Goal: Task Accomplishment & Management: Use online tool/utility

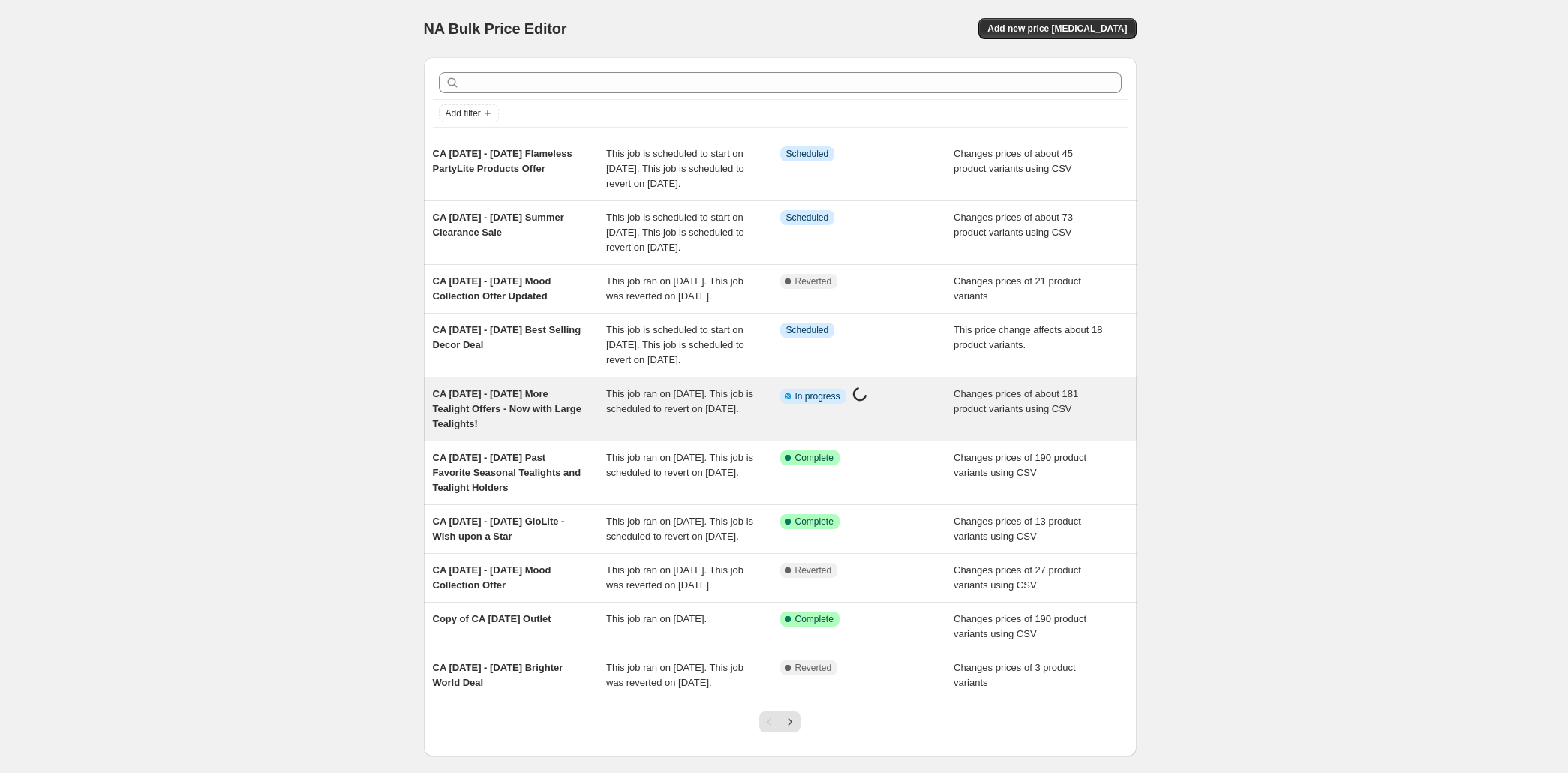
click at [433, 429] on span "CA [DATE] - [DATE] More Tealight Offers - Now with Large Tealights!" at bounding box center [507, 408] width 148 height 41
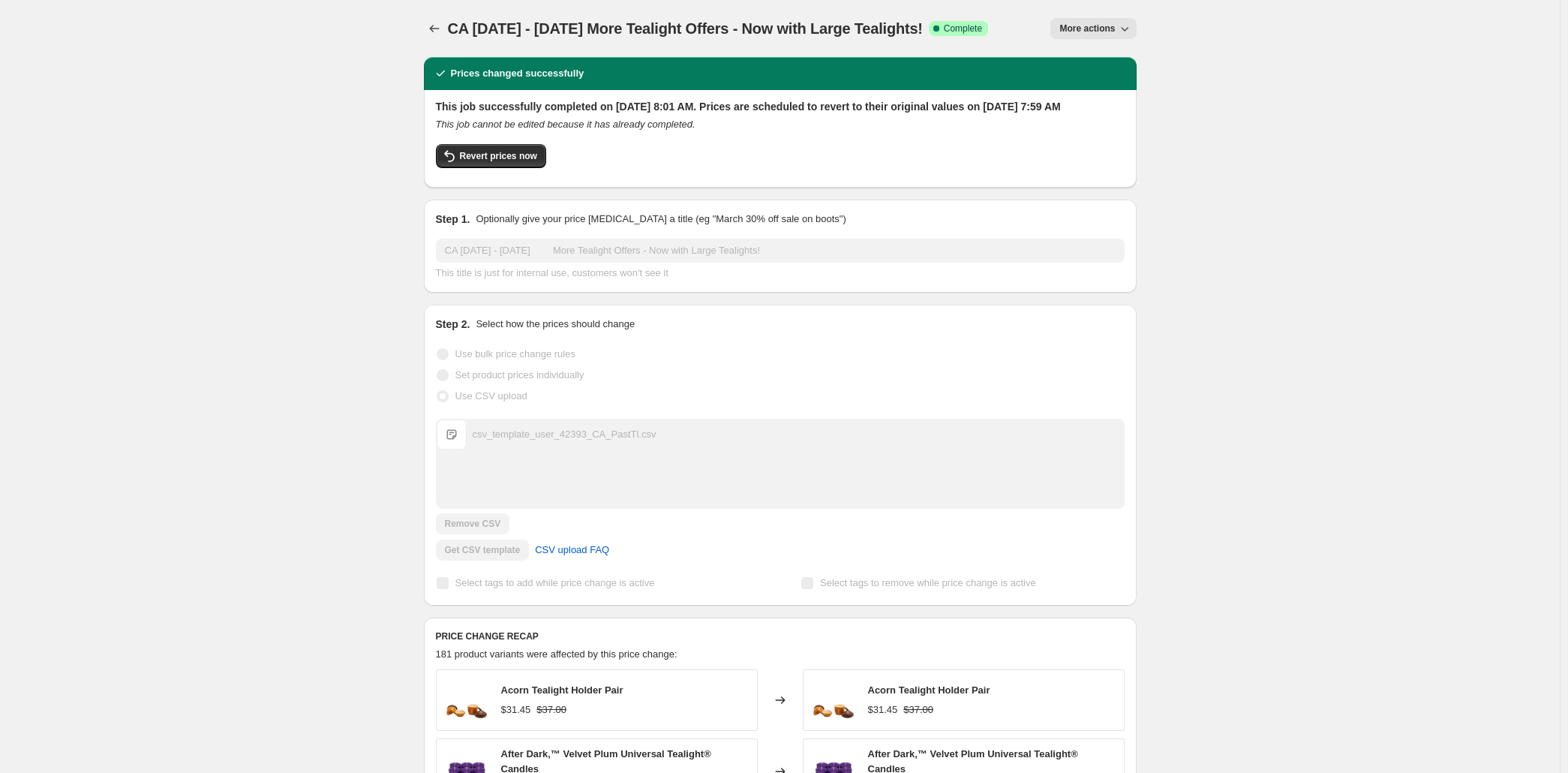
click at [236, 166] on div "CA [DATE] - [DATE] More Tealight Offers - Now with Large Tealights!. This page …" at bounding box center [780, 773] width 1560 height 1547
click at [1136, 39] on button "More actions" at bounding box center [1093, 29] width 86 height 21
click at [1184, 100] on span "Copy to new job" at bounding box center [1167, 94] width 70 height 11
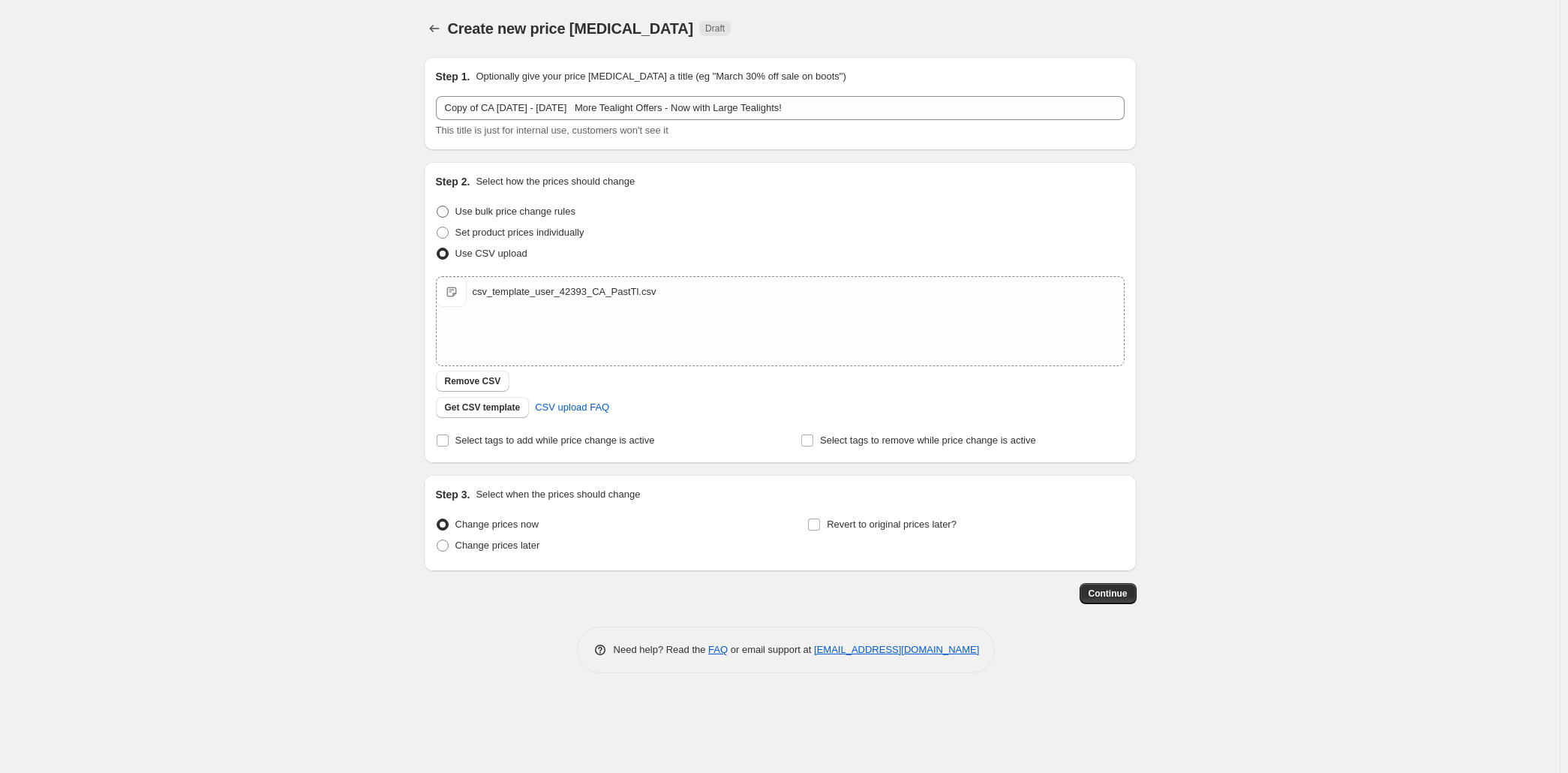
click at [437, 217] on span at bounding box center [443, 211] width 12 height 12
click at [437, 206] on input "Use bulk price change rules" at bounding box center [437, 205] width 1 height 1
radio input "true"
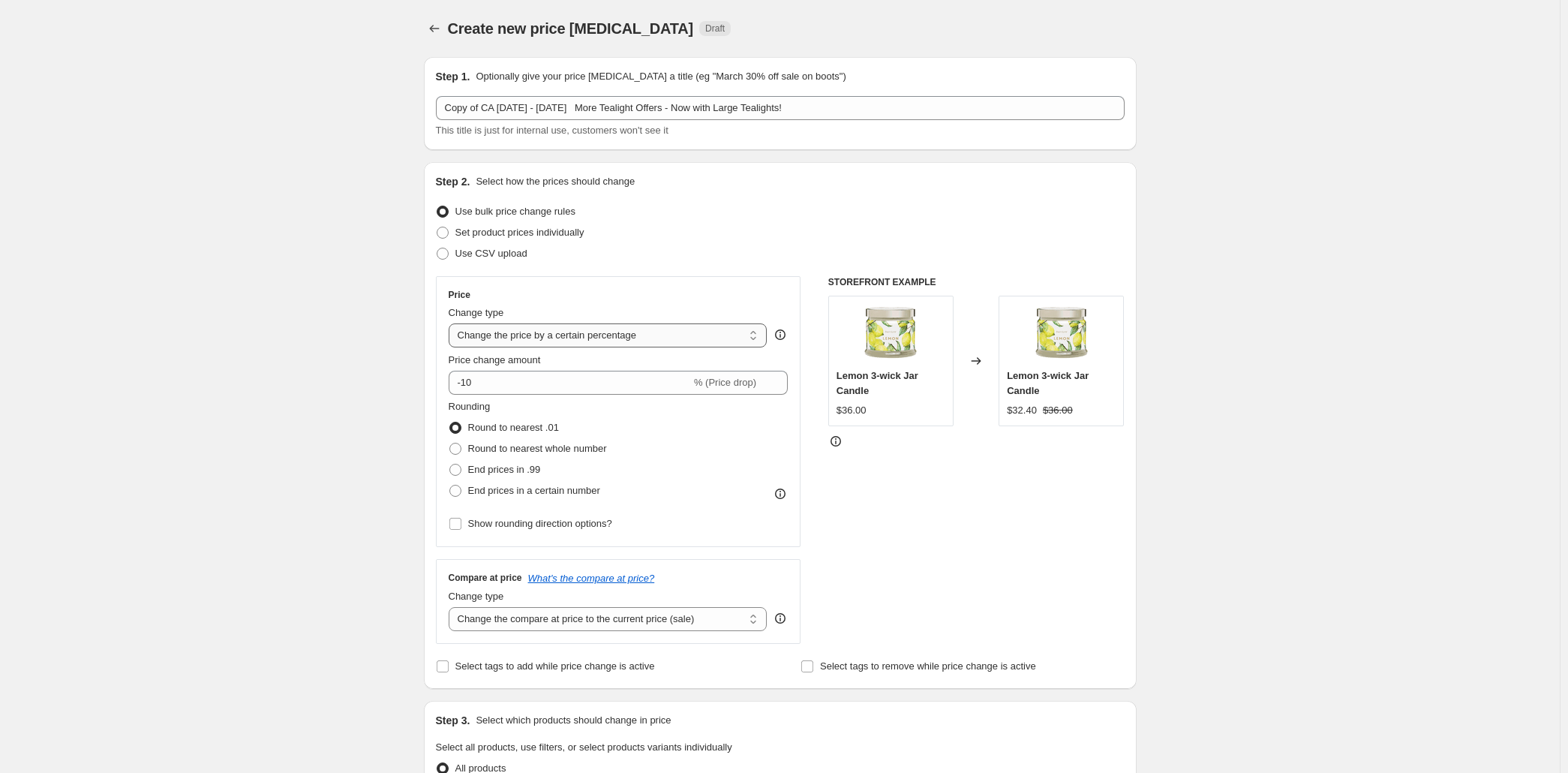
click at [545, 347] on select "Change the price to a certain amount Change the price by a certain amount Chang…" at bounding box center [608, 335] width 319 height 24
select select "pcap"
click option "Change the price by a certain percentage relative to the compare at price" at bounding box center [0, 0] width 0 height 0
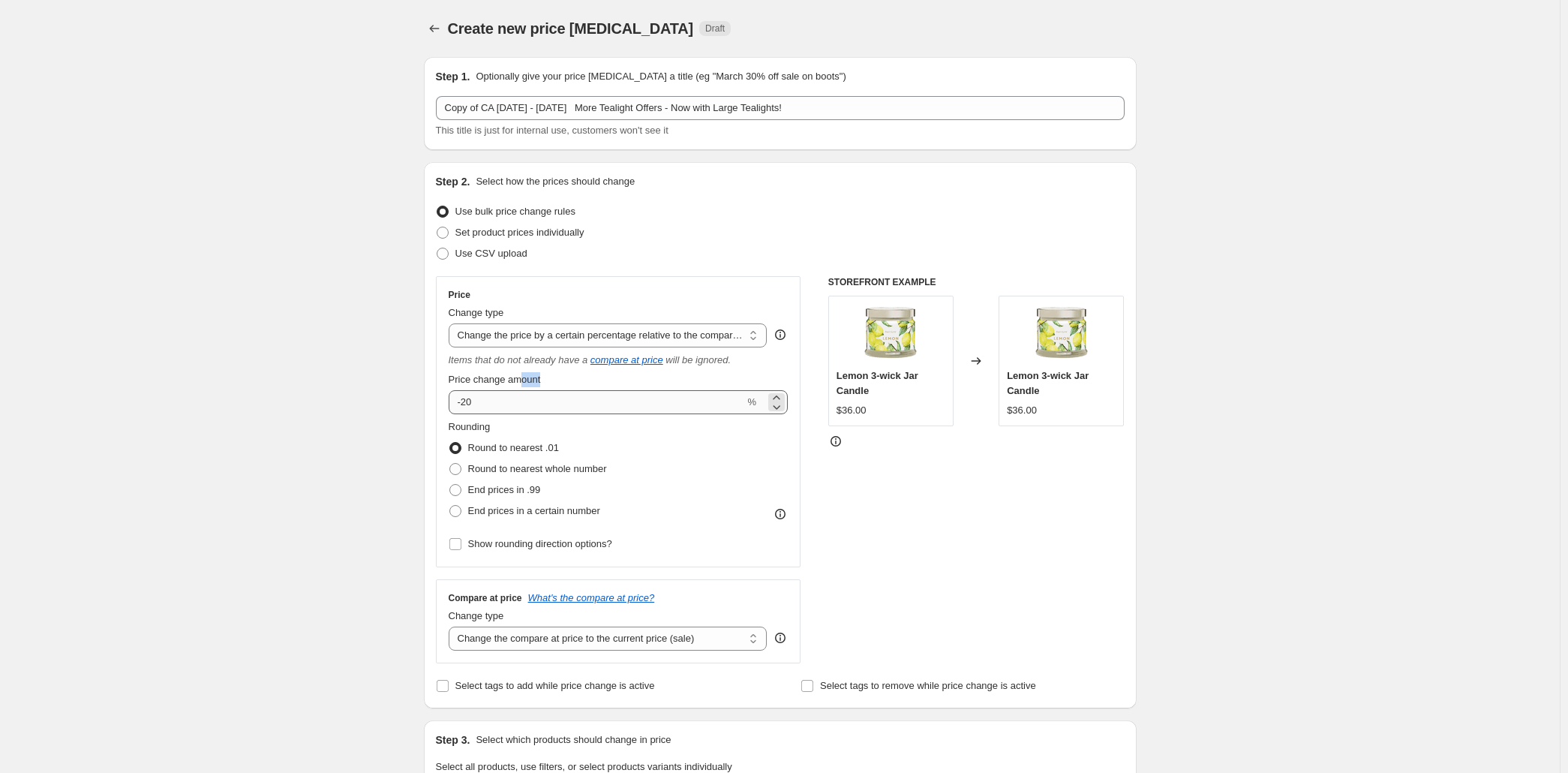
click at [456, 414] on div "Price change amount -20 %" at bounding box center [618, 393] width 340 height 42
click at [456, 414] on input "-20" at bounding box center [597, 402] width 296 height 24
type input "-2"
type input "-15"
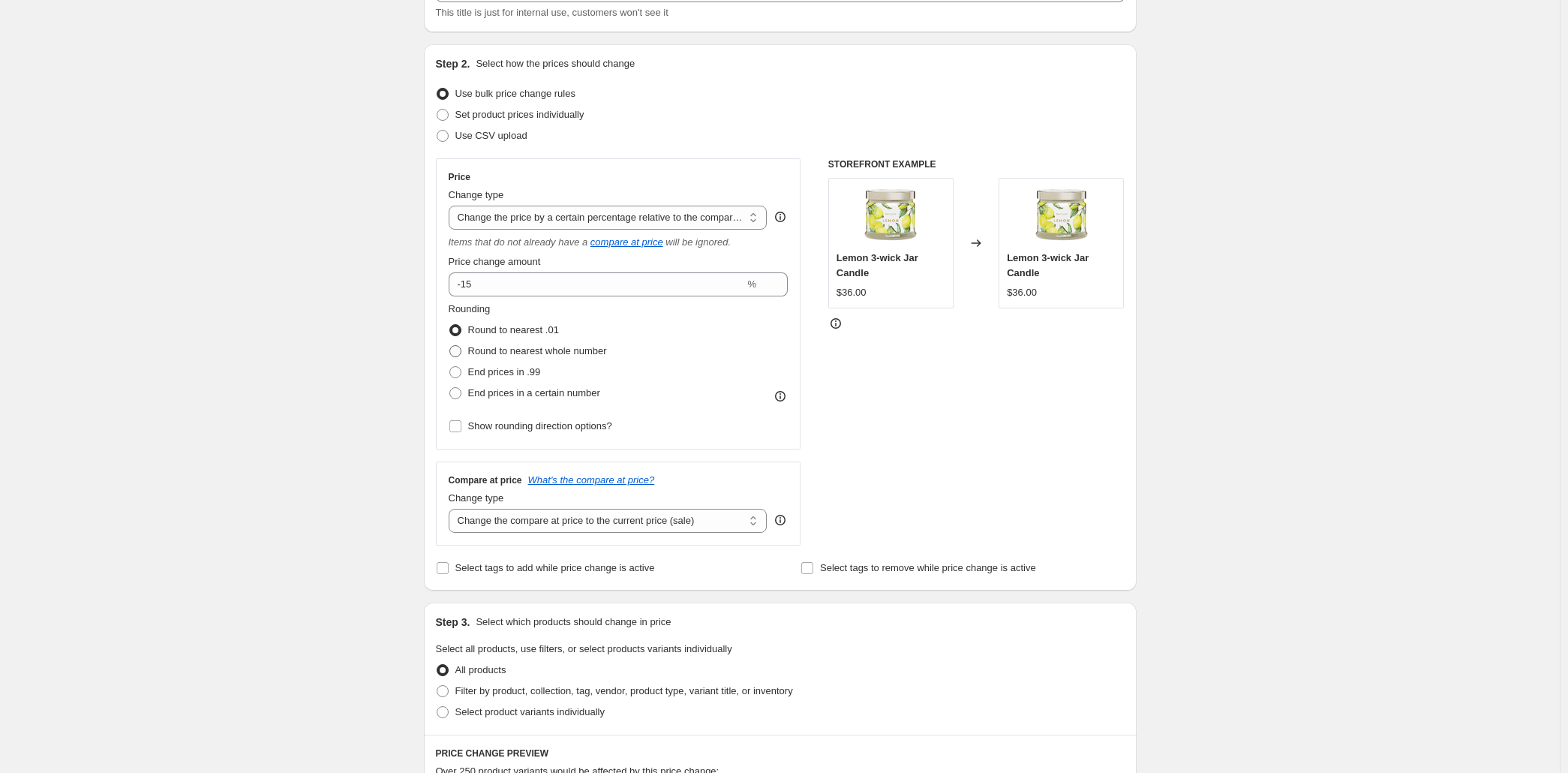
scroll to position [192, 0]
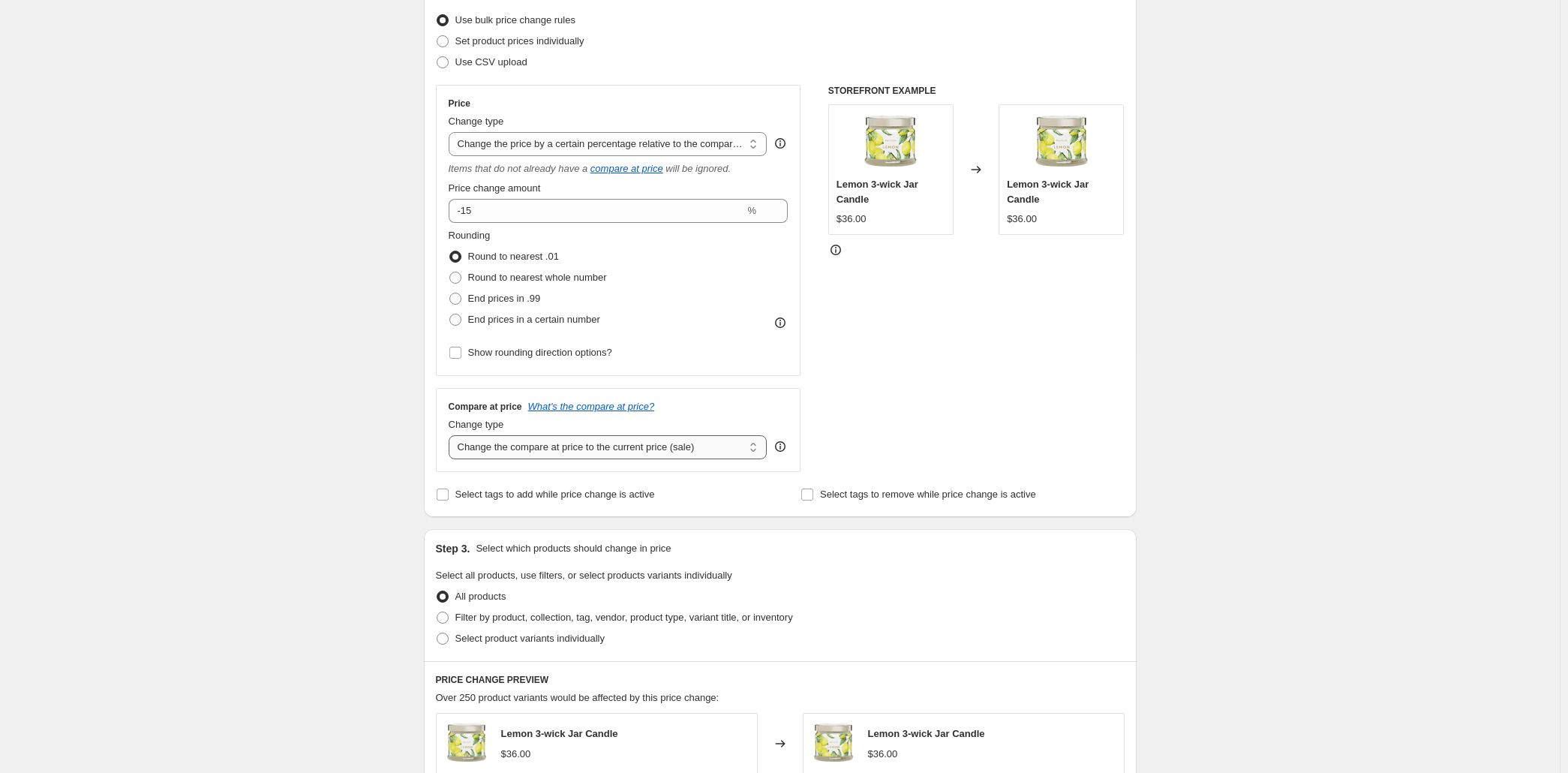
select select "no_change"
click option "Don't change the compare at price" at bounding box center [0, 0] width 0 height 0
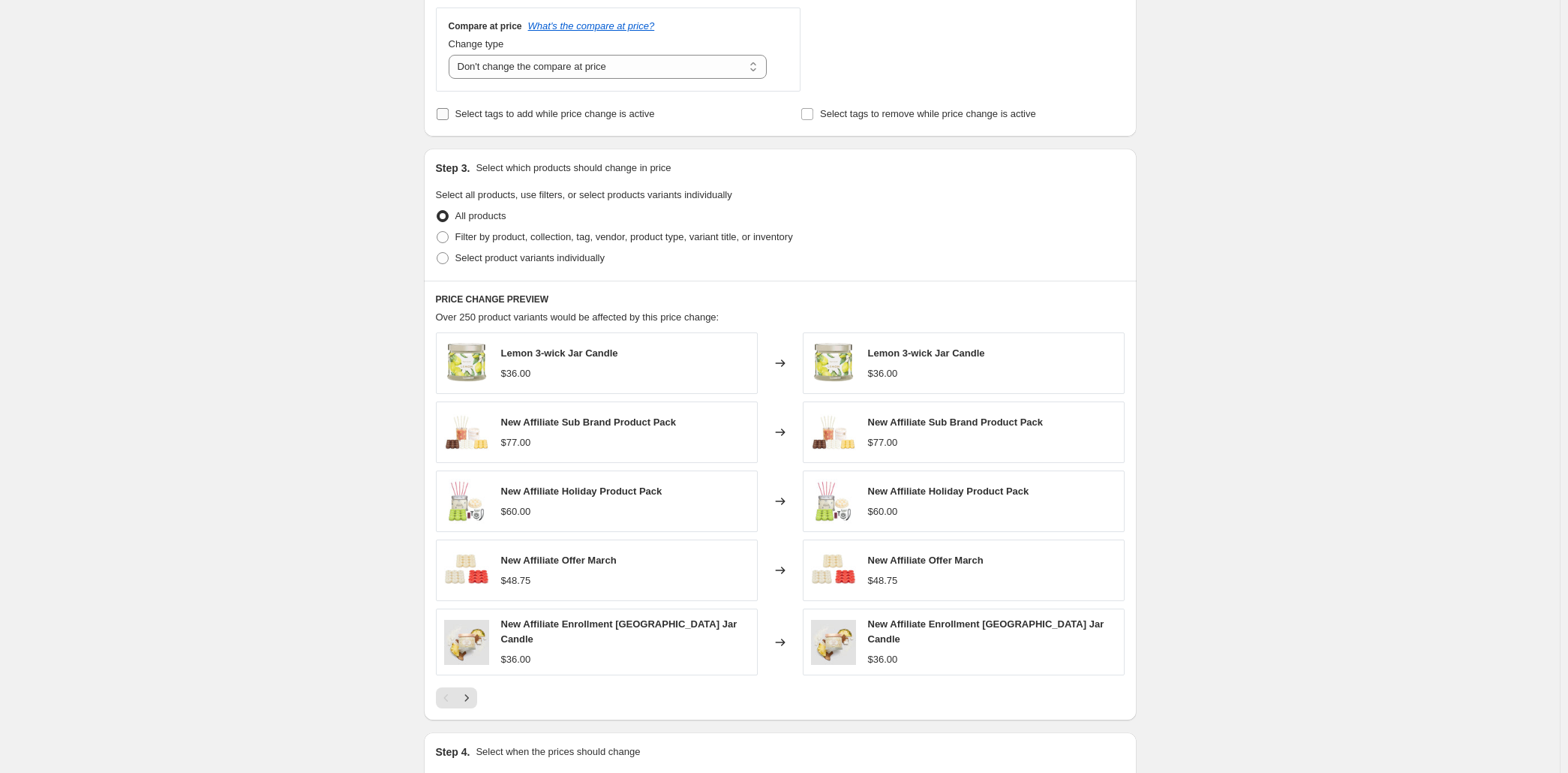
scroll to position [574, 0]
click at [437, 241] on span at bounding box center [443, 235] width 12 height 12
click at [437, 230] on input "Filter by product, collection, tag, vendor, product type, variant title, or inv…" at bounding box center [437, 229] width 1 height 1
radio input "true"
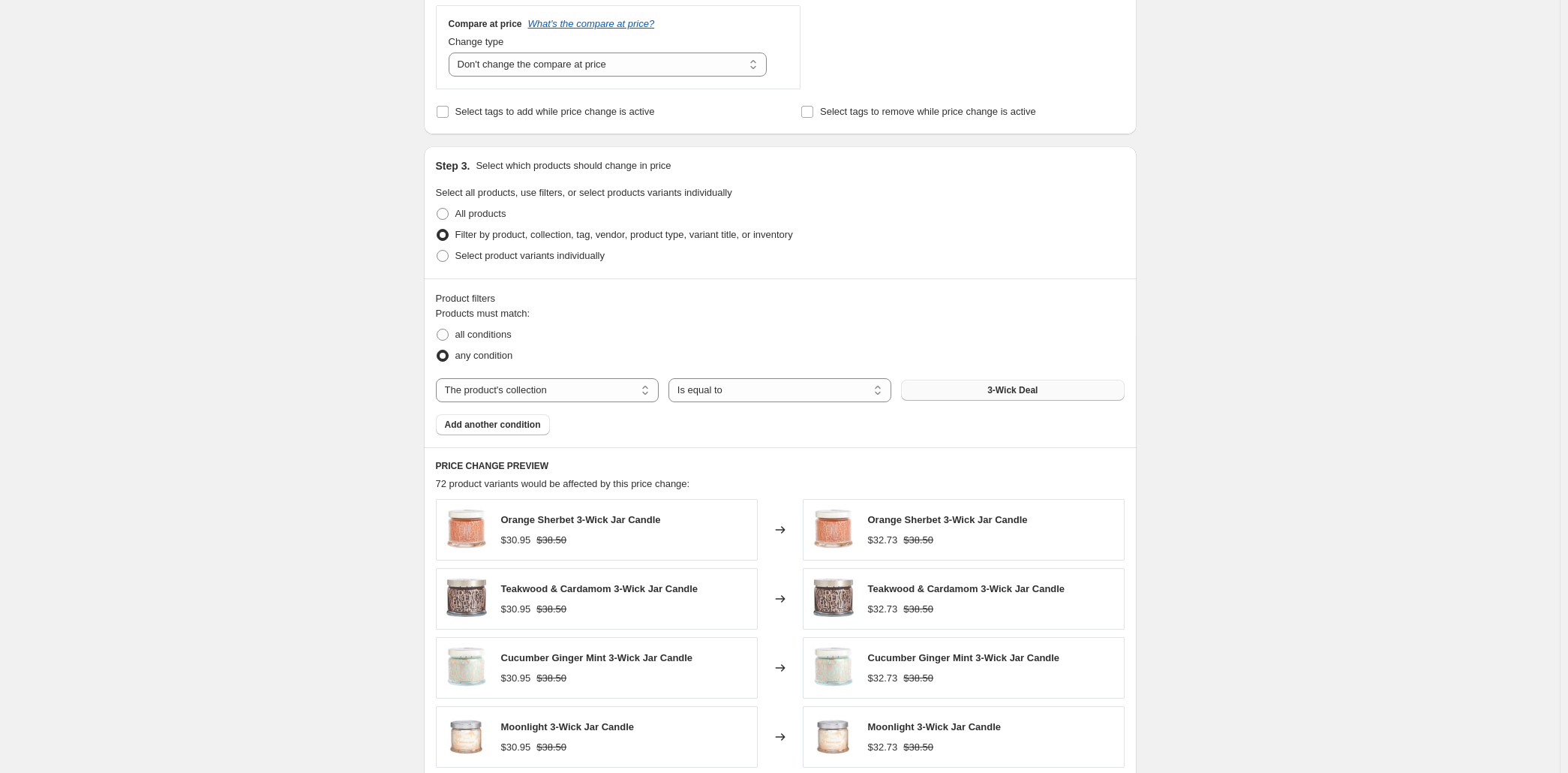
click at [1014, 401] on button "3-Wick Deal" at bounding box center [1012, 391] width 223 height 21
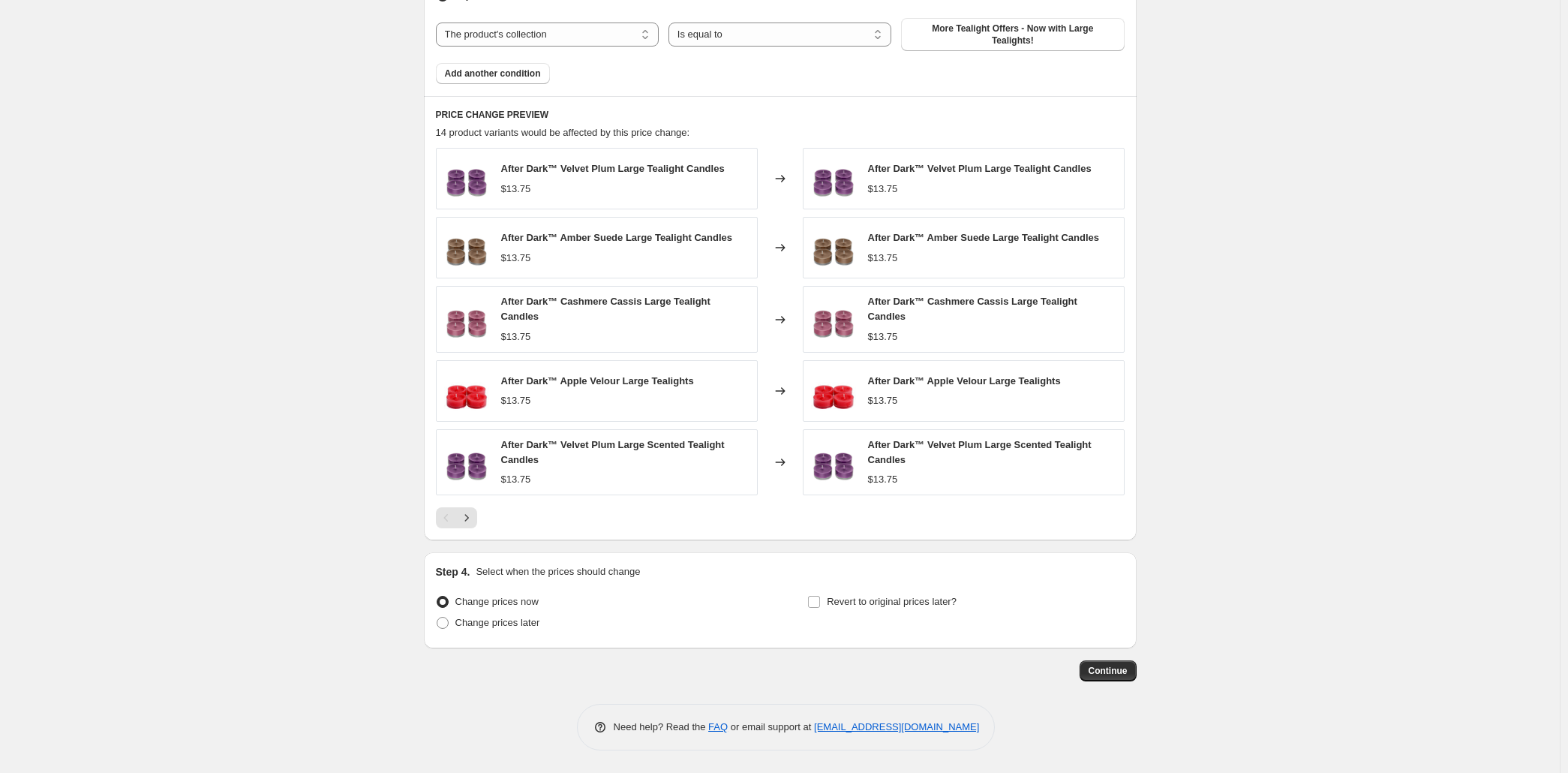
scroll to position [1168, 0]
click at [464, 514] on icon "Next" at bounding box center [466, 517] width 4 height 7
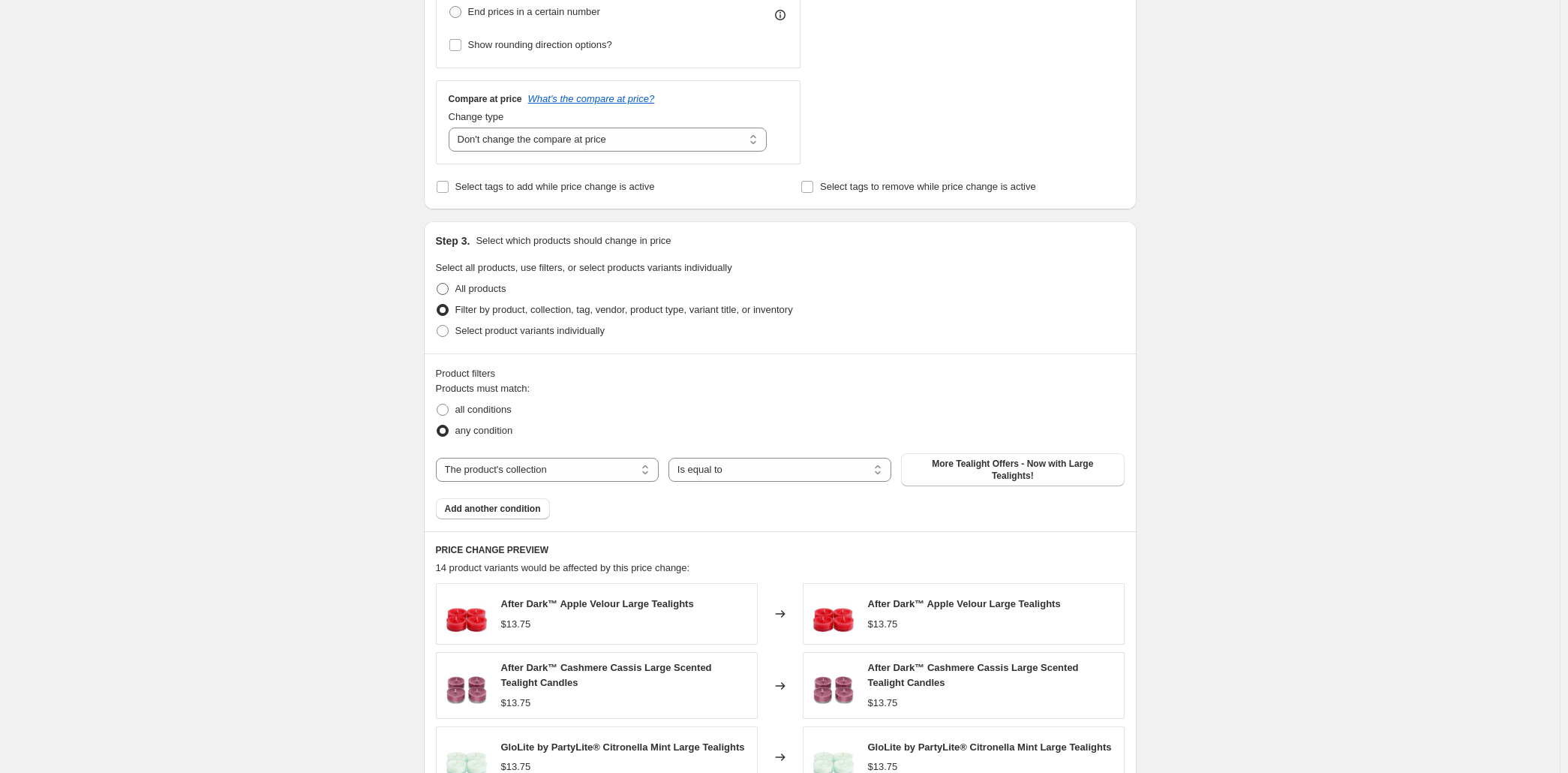
scroll to position [0, 0]
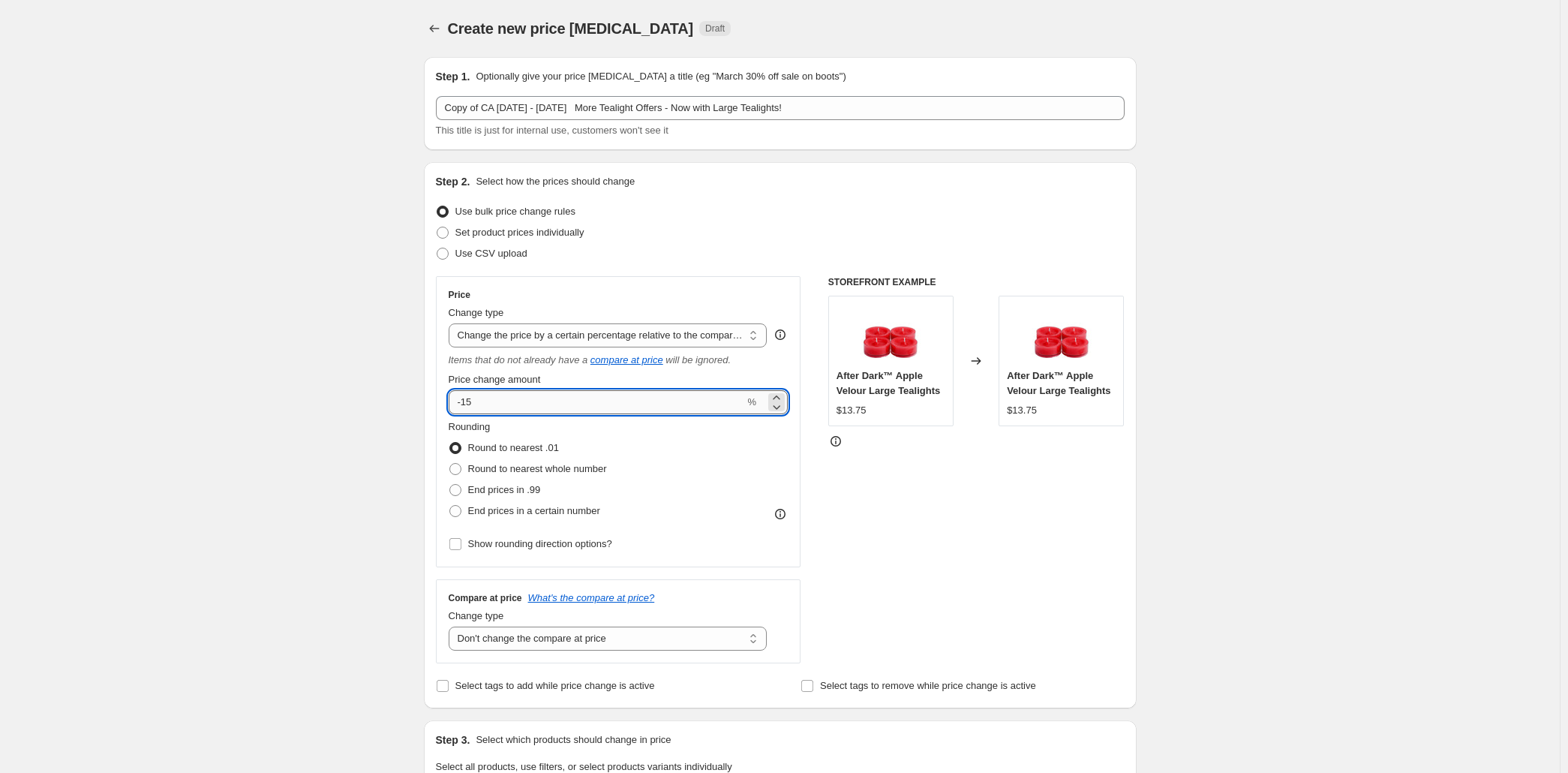
click at [448, 414] on input "-15" at bounding box center [597, 402] width 296 height 24
click at [524, 347] on select "Change the price to a certain amount Change the price by a certain amount Chang…" at bounding box center [608, 335] width 319 height 24
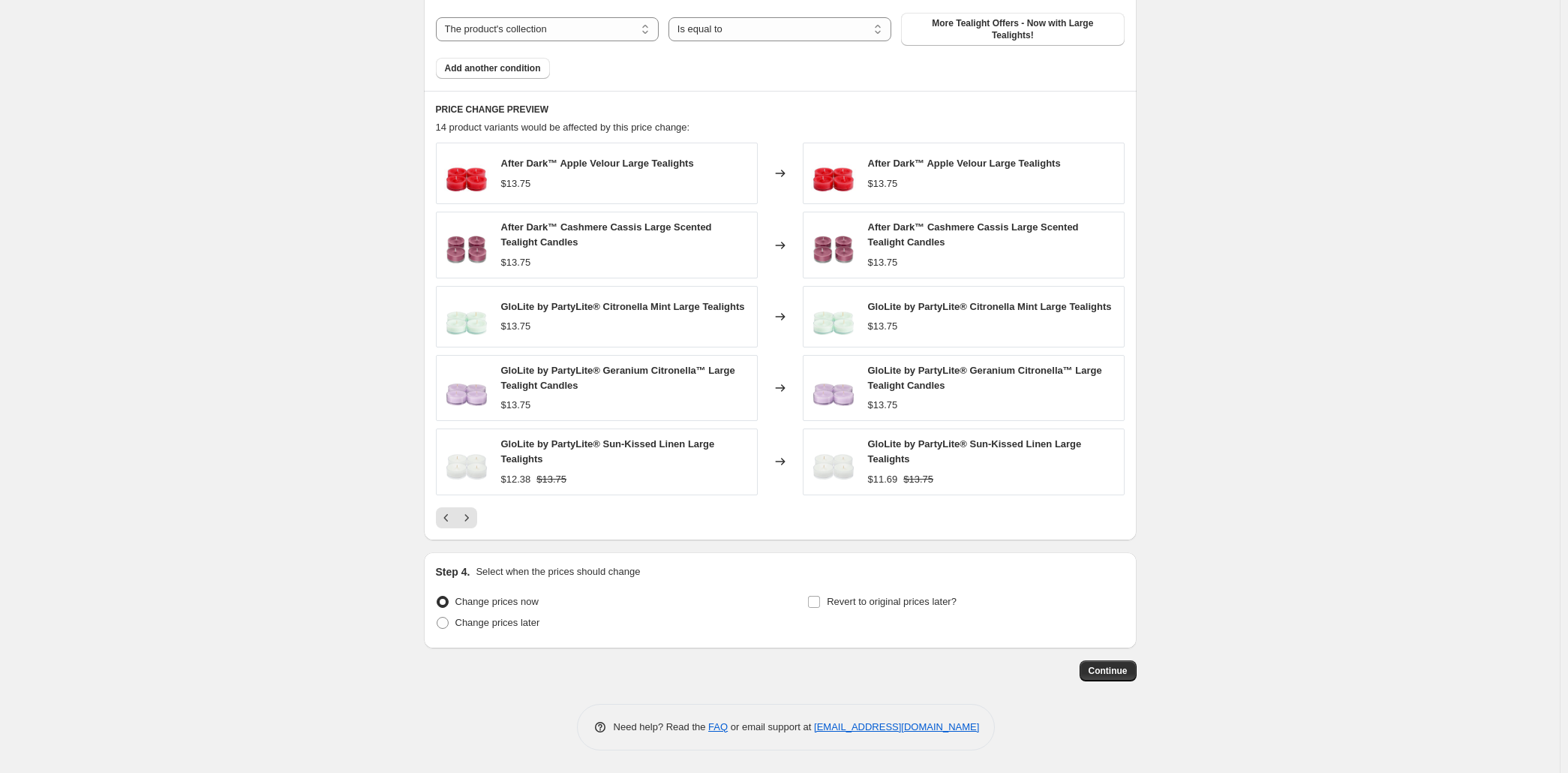
scroll to position [629, 0]
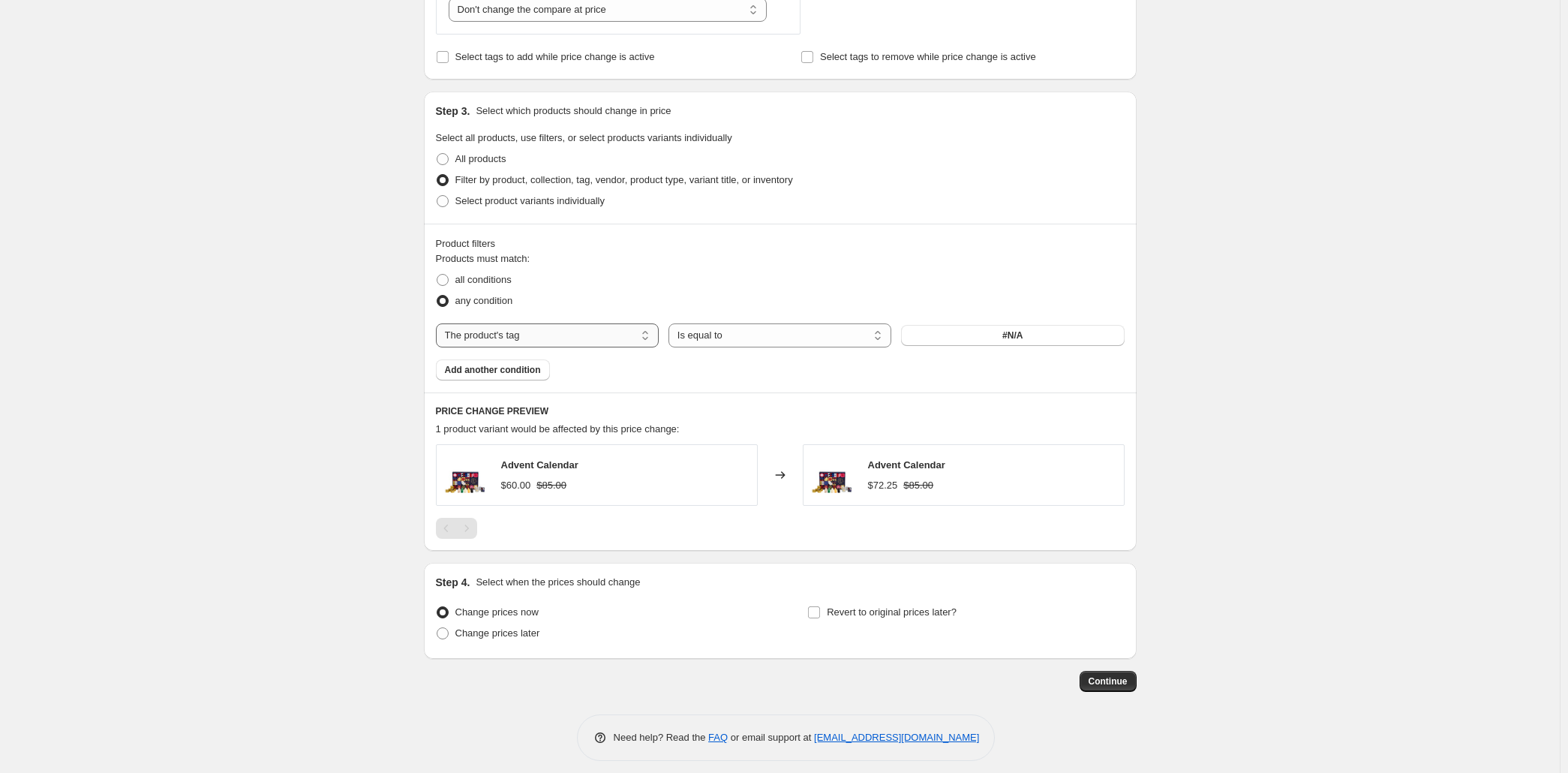
click at [436, 323] on select "The product The product's collection The product's tag The product's vendor The…" at bounding box center [547, 335] width 223 height 24
select select "collection"
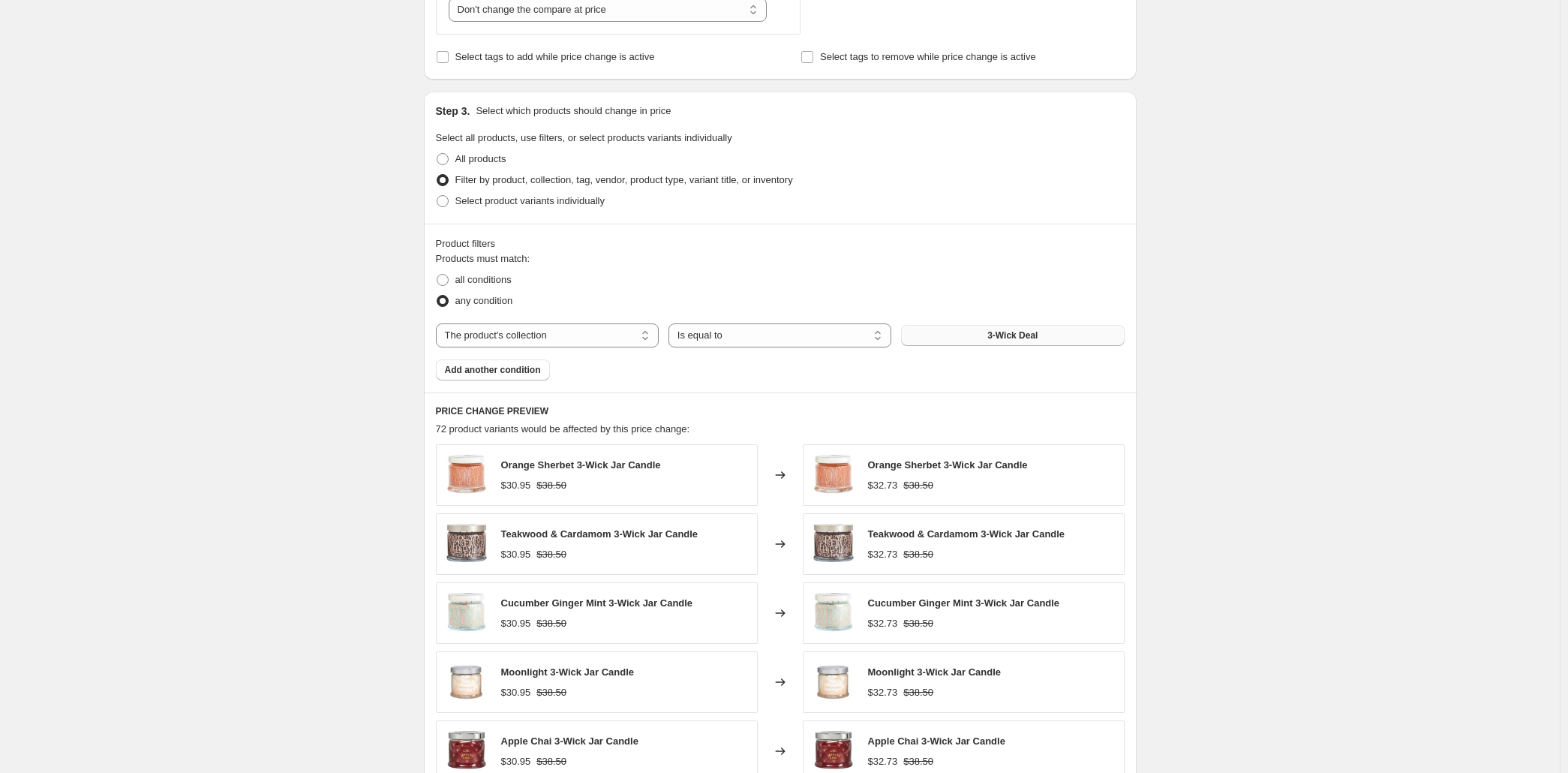
click at [1037, 341] on span "3-Wick Deal" at bounding box center [1012, 335] width 50 height 12
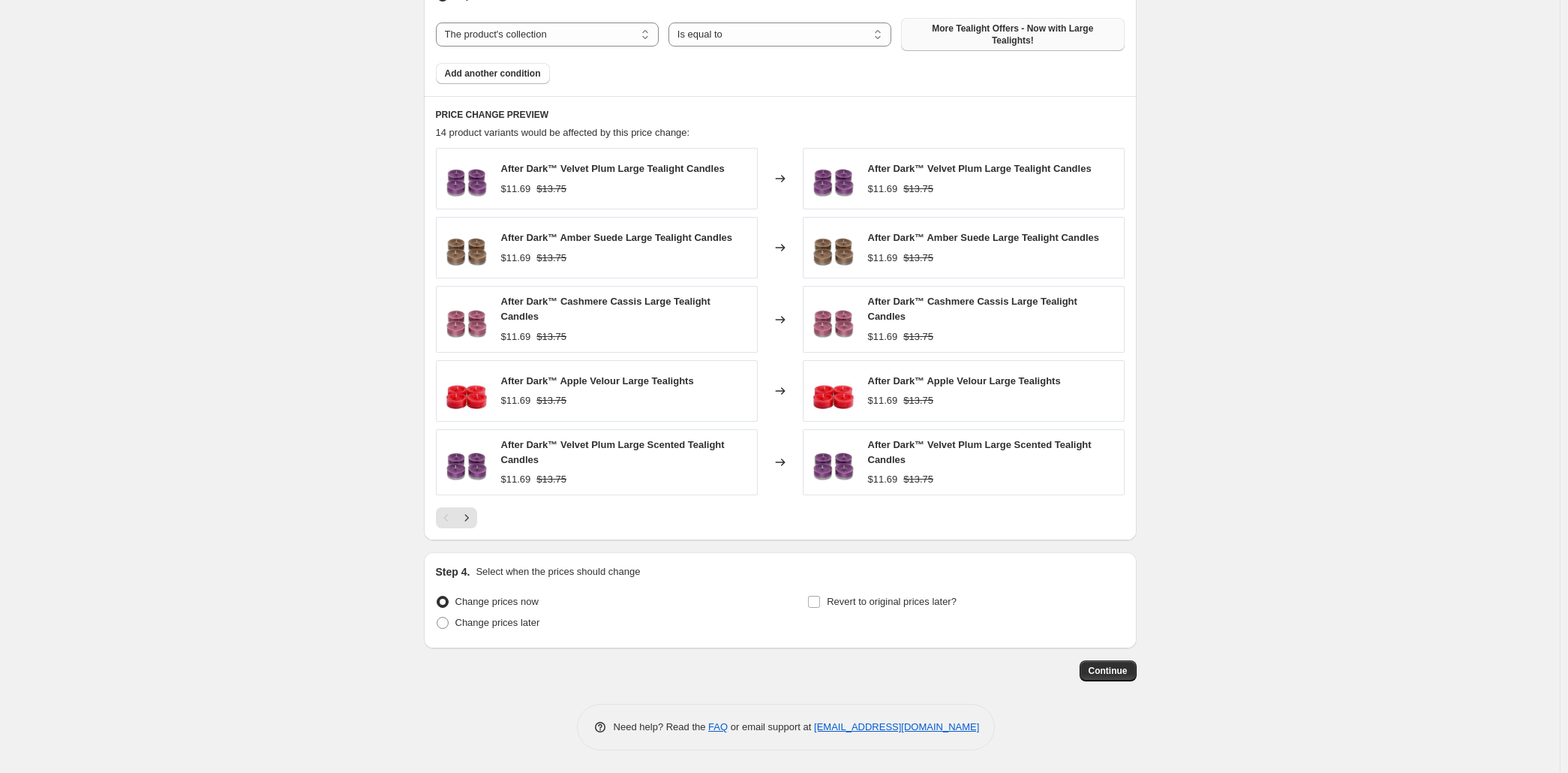
scroll to position [1107, 0]
click at [459, 525] on icon "Next" at bounding box center [467, 518] width 15 height 15
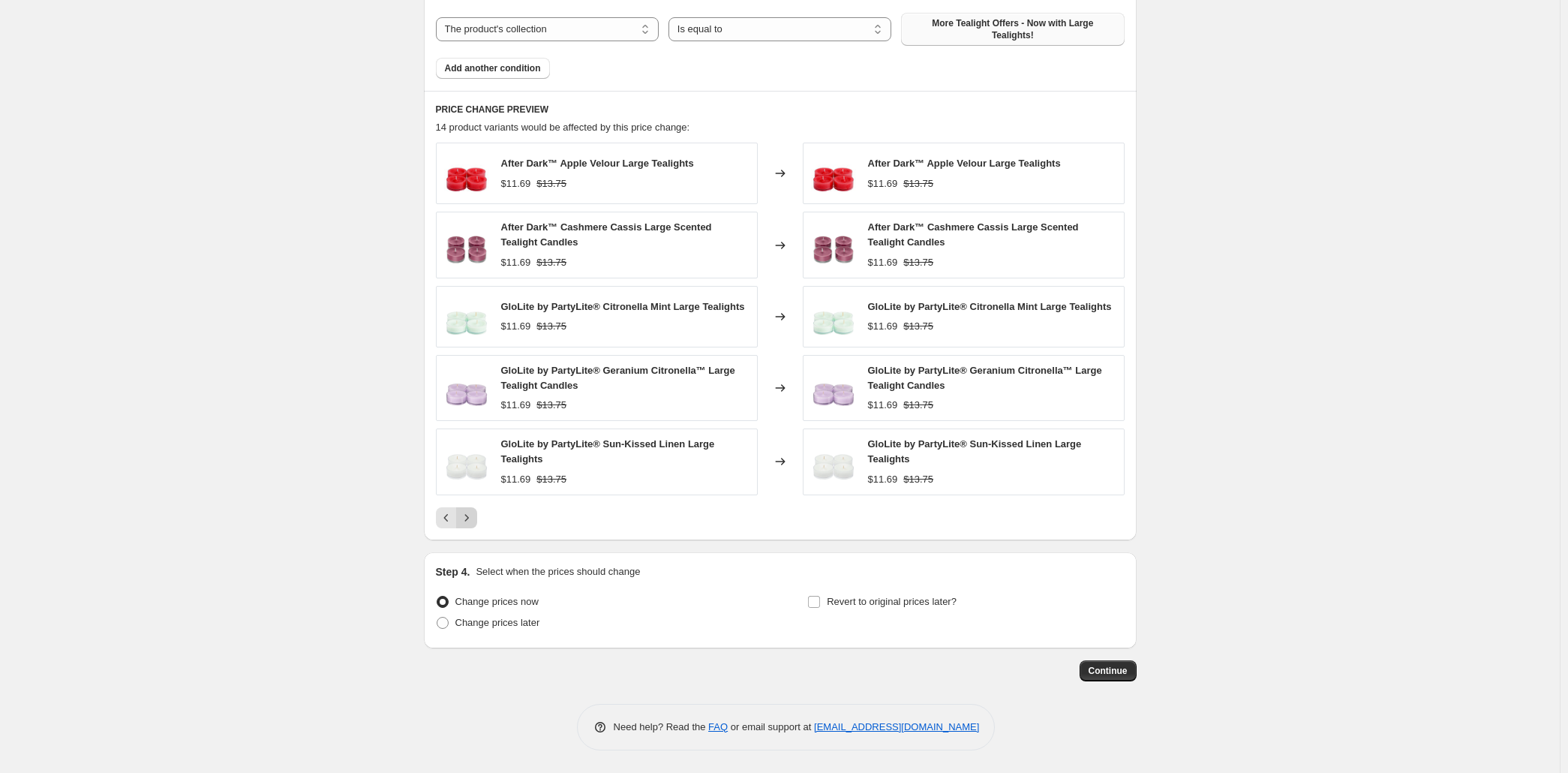
click at [459, 525] on icon "Next" at bounding box center [467, 518] width 15 height 15
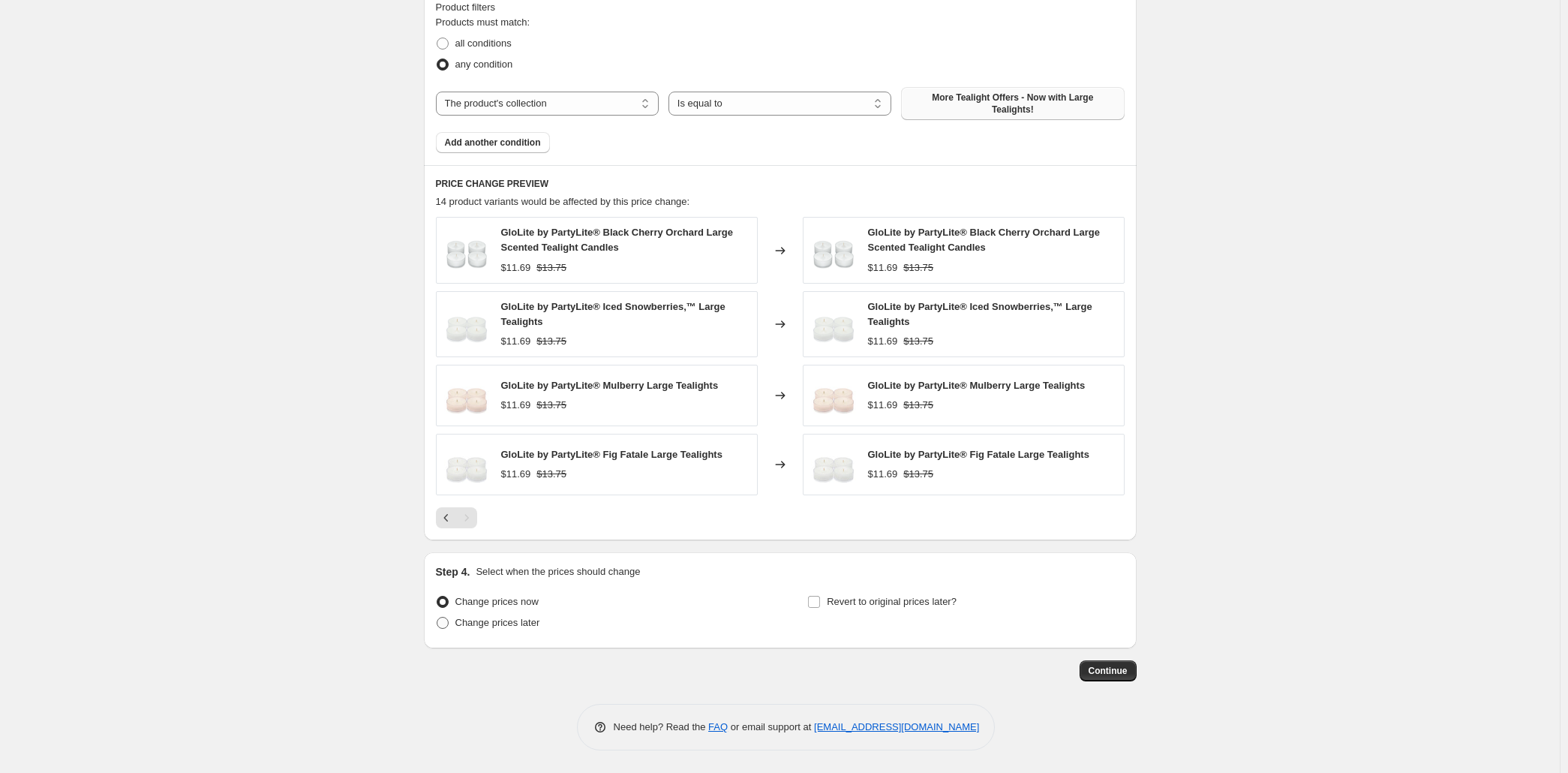
scroll to position [1117, 0]
click at [455, 616] on span "Change prices later" at bounding box center [498, 622] width 85 height 11
click at [437, 616] on input "Change prices later" at bounding box center [437, 616] width 1 height 1
radio input "true"
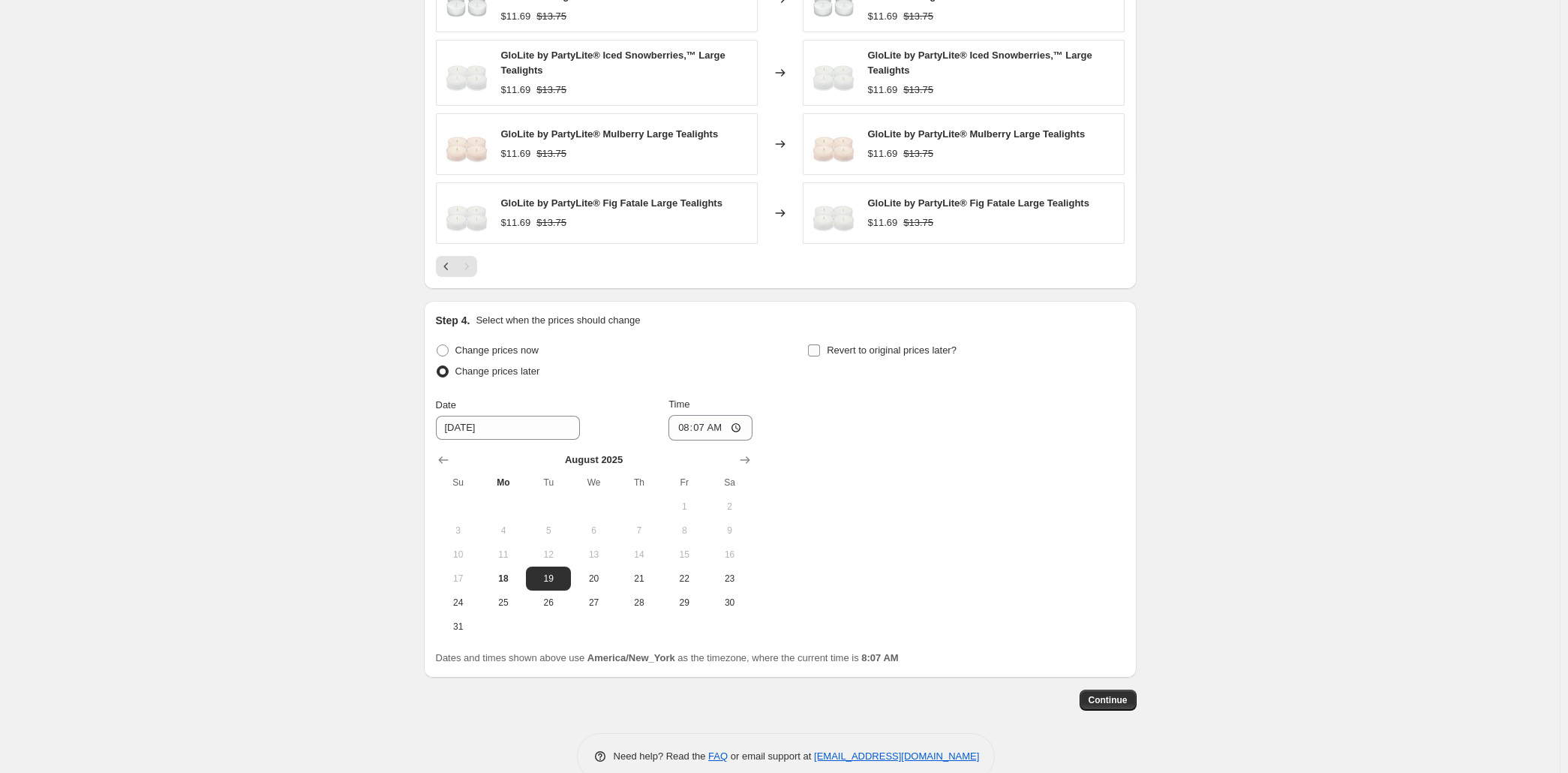
click at [930, 356] on span "Revert to original prices later?" at bounding box center [892, 350] width 130 height 11
click at [820, 356] on input "Revert to original prices later?" at bounding box center [814, 350] width 12 height 12
checkbox input "true"
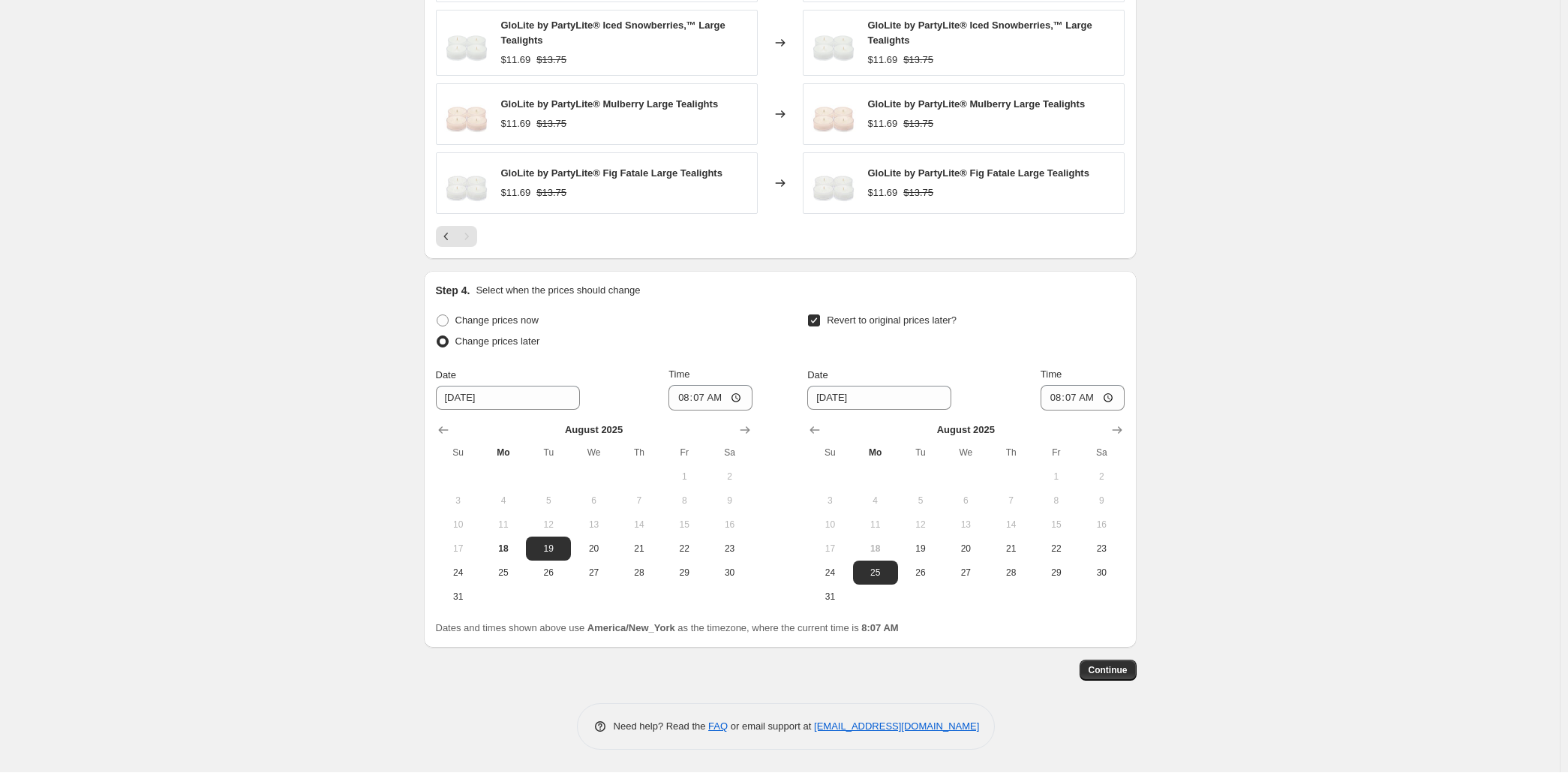
scroll to position [1456, 0]
click at [437, 315] on span at bounding box center [443, 322] width 12 height 12
click at [437, 315] on input "Change prices now" at bounding box center [437, 315] width 1 height 1
radio input "true"
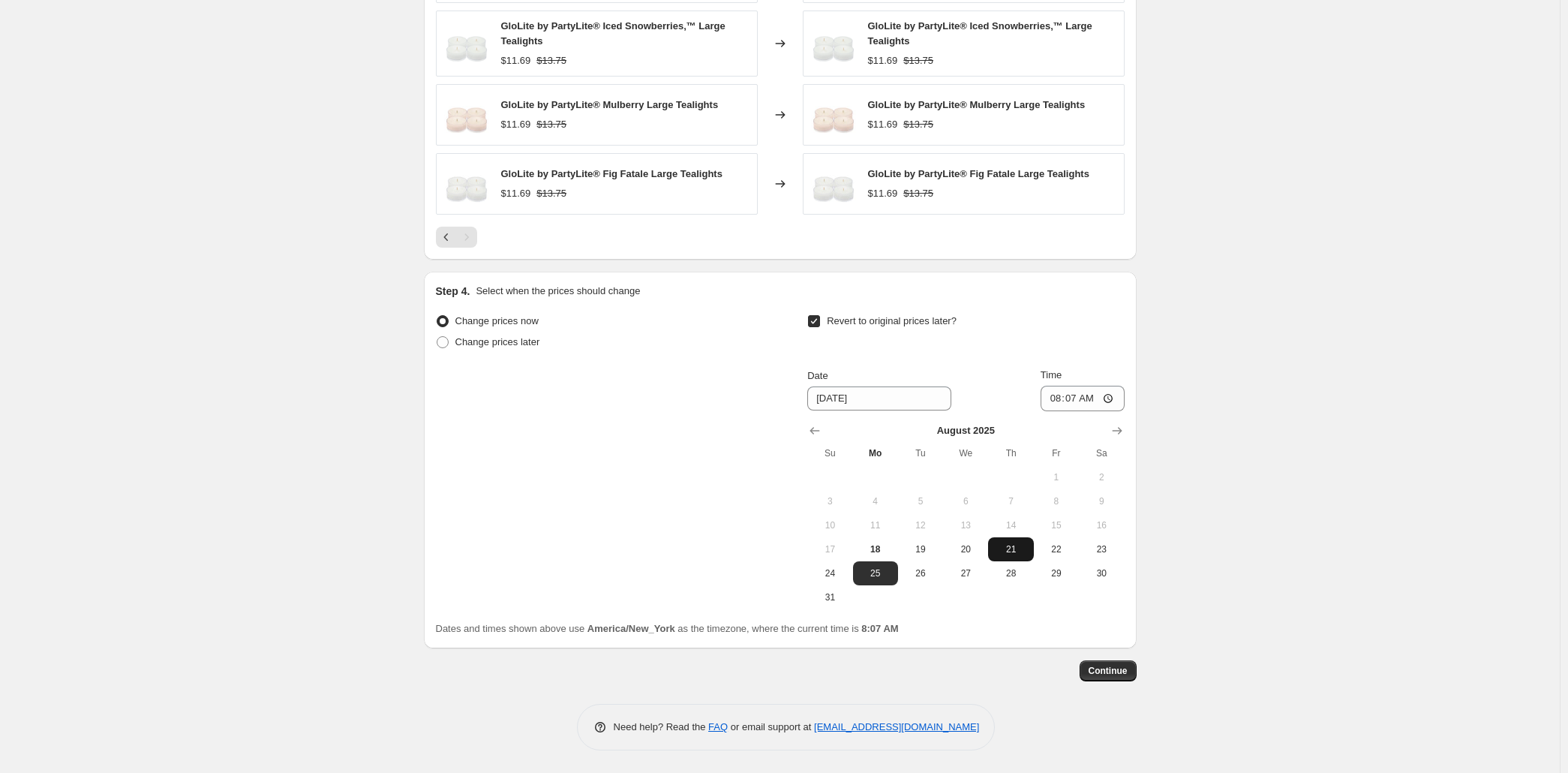
click at [1027, 543] on span "21" at bounding box center [1010, 550] width 33 height 12
type input "[DATE]"
click at [1125, 385] on input "08:07" at bounding box center [1082, 398] width 84 height 26
type input "07:59"
click at [1137, 674] on button "Continue" at bounding box center [1108, 671] width 57 height 21
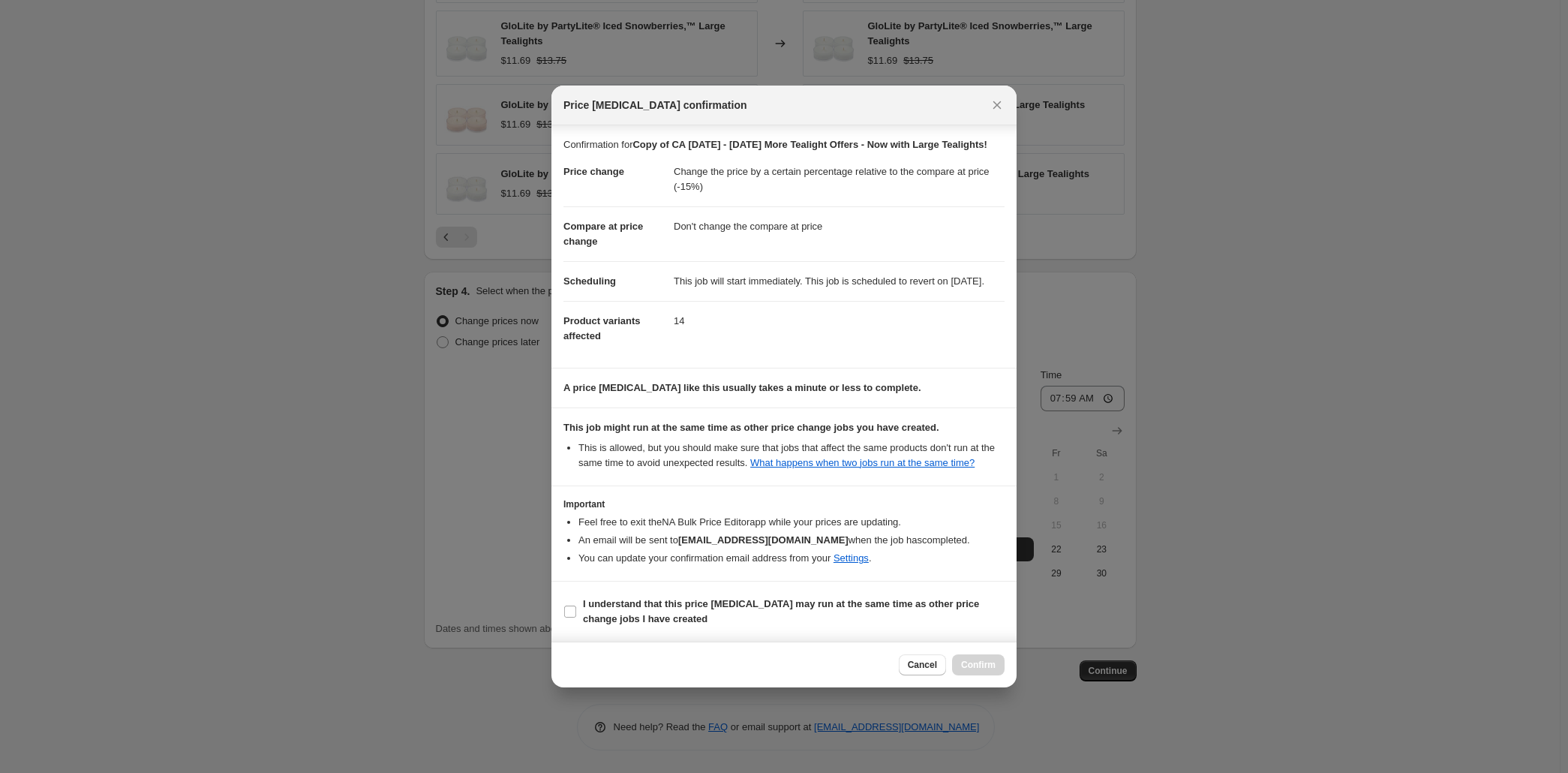
scroll to position [77, 0]
click at [743, 624] on b "I understand that this price [MEDICAL_DATA] may run at the same time as other p…" at bounding box center [781, 611] width 396 height 27
click at [576, 617] on input "I understand that this price [MEDICAL_DATA] may run at the same time as other p…" at bounding box center [570, 612] width 12 height 12
checkbox input "true"
click at [1005, 675] on button "Confirm" at bounding box center [978, 665] width 52 height 21
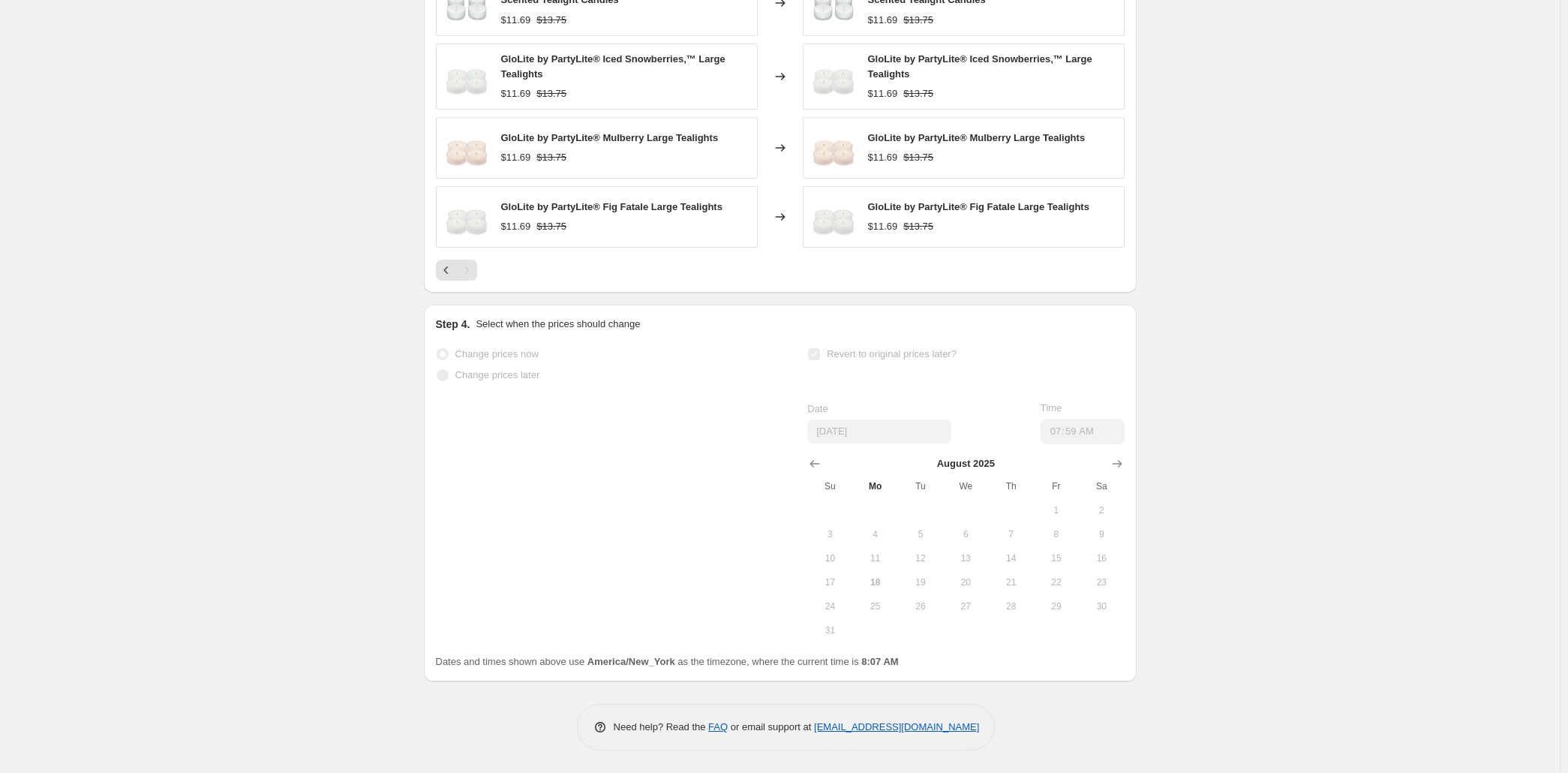
scroll to position [1493, 0]
select select "pcap"
select select "no_change"
select select "collection"
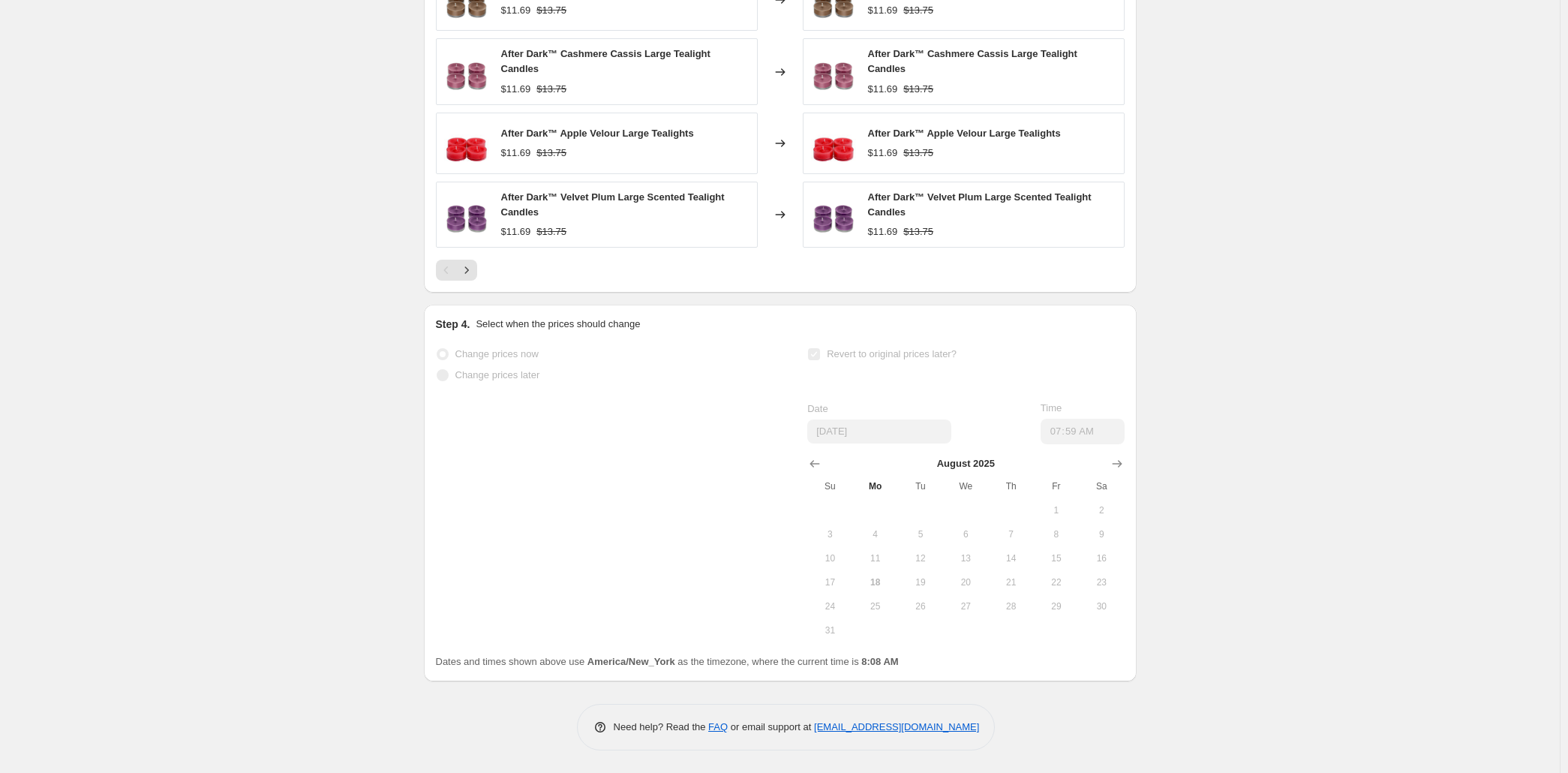
scroll to position [0, 0]
